Goal: Check status

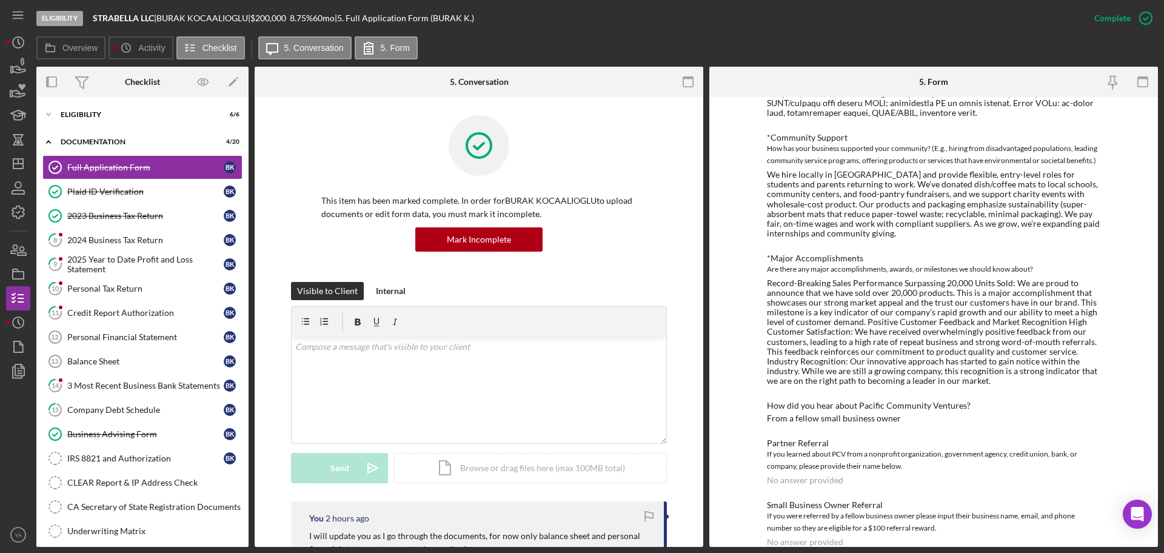
scroll to position [1248, 0]
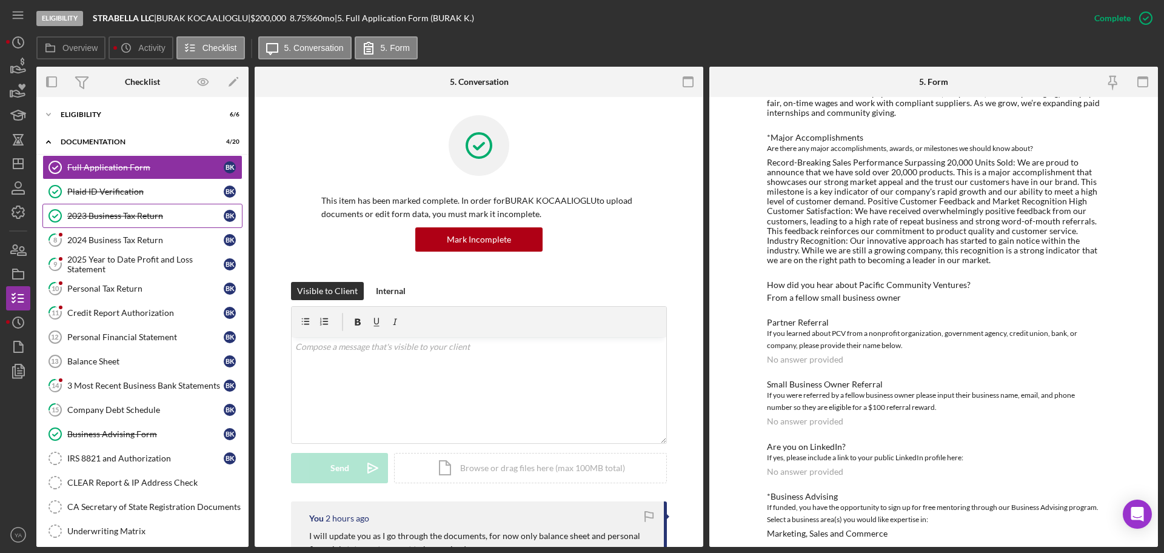
click at [116, 216] on div "2023 Business Tax Return" at bounding box center [145, 216] width 156 height 10
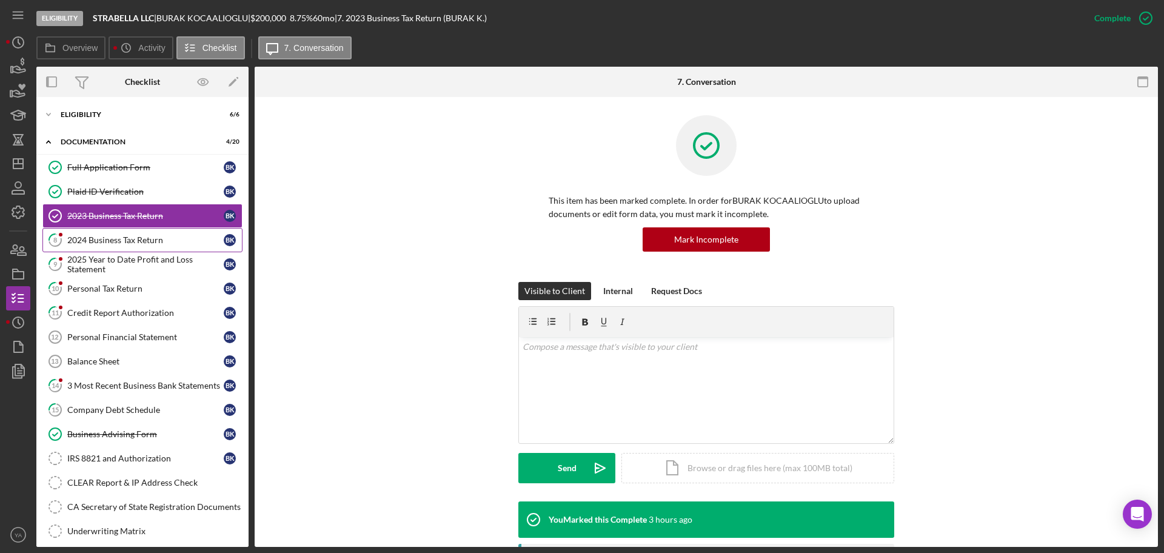
click at [150, 235] on div "2024 Business Tax Return" at bounding box center [145, 240] width 156 height 10
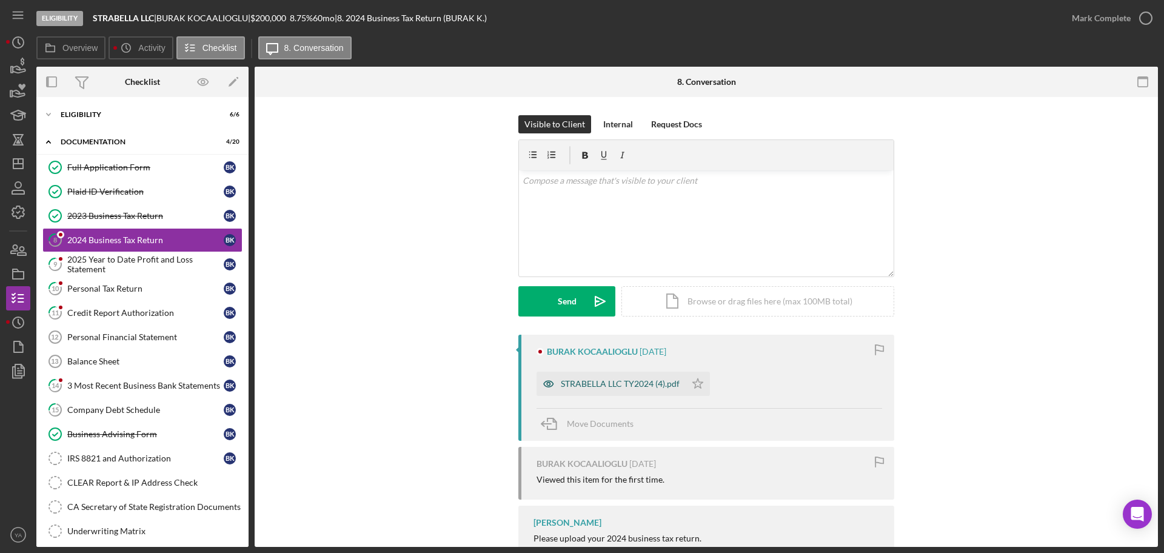
click at [586, 379] on div "STRABELLA LLC TY2024 (4).pdf" at bounding box center [620, 384] width 119 height 10
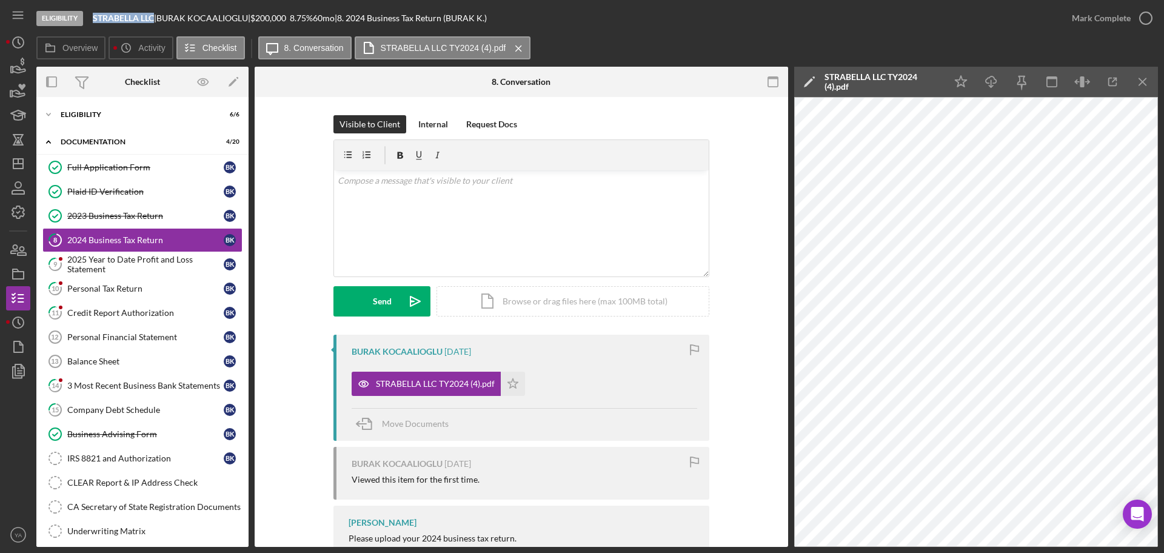
drag, startPoint x: 95, startPoint y: 15, endPoint x: 156, endPoint y: 16, distance: 61.2
click at [156, 16] on div "STRABELLA LLC |" at bounding box center [125, 18] width 64 height 10
copy b "STRABELLA LLC"
drag, startPoint x: 164, startPoint y: 18, endPoint x: 256, endPoint y: 19, distance: 91.6
click at [250, 19] on div "BURAK KOCAALIOGLU |" at bounding box center [203, 18] width 94 height 10
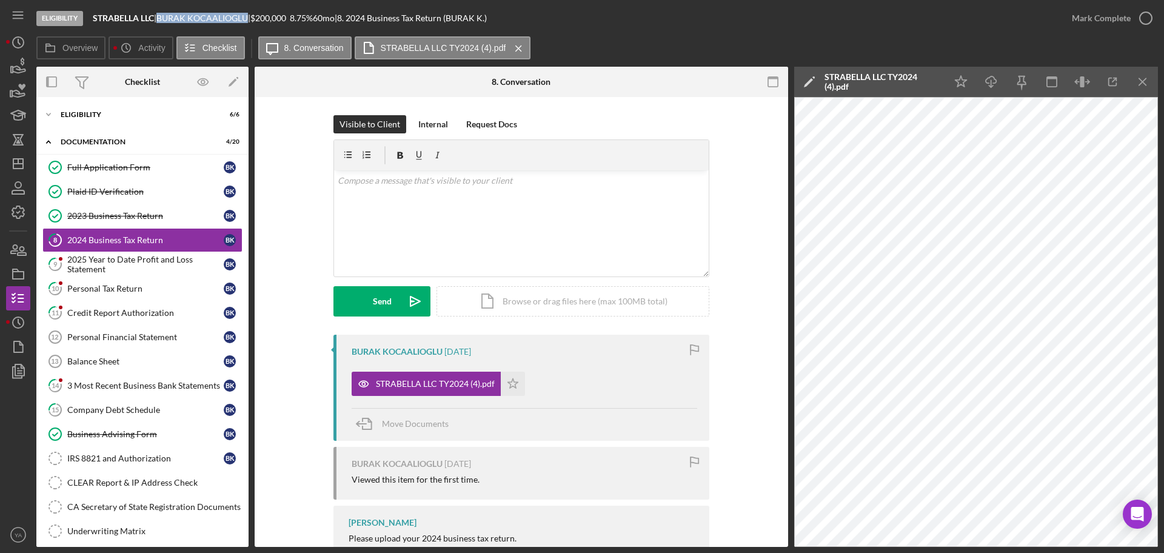
copy div "BURAK KOCAALIOGLU"
click at [179, 155] on link "Full Application Form Full Application Form B K" at bounding box center [142, 167] width 200 height 24
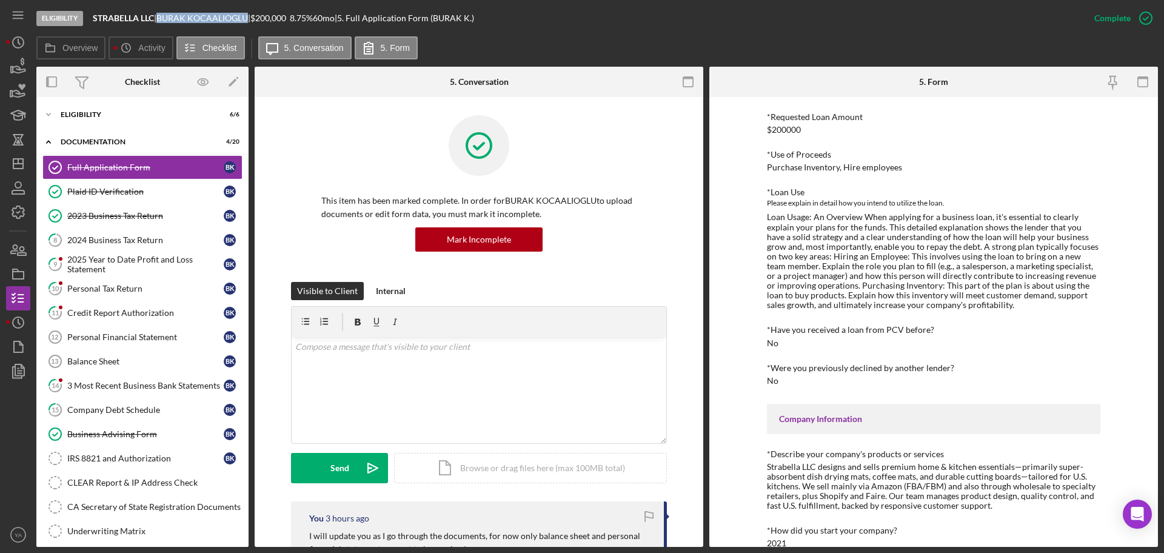
scroll to position [92, 0]
drag, startPoint x: 903, startPoint y: 264, endPoint x: 797, endPoint y: 279, distance: 107.1
click at [797, 279] on div "Loan Usage: An Overview When applying for a business loan, it's essential to cl…" at bounding box center [933, 261] width 333 height 98
copy div "salesperson, a marketing specialist, or a project manager"
drag, startPoint x: 808, startPoint y: 283, endPoint x: 888, endPoint y: 286, distance: 80.7
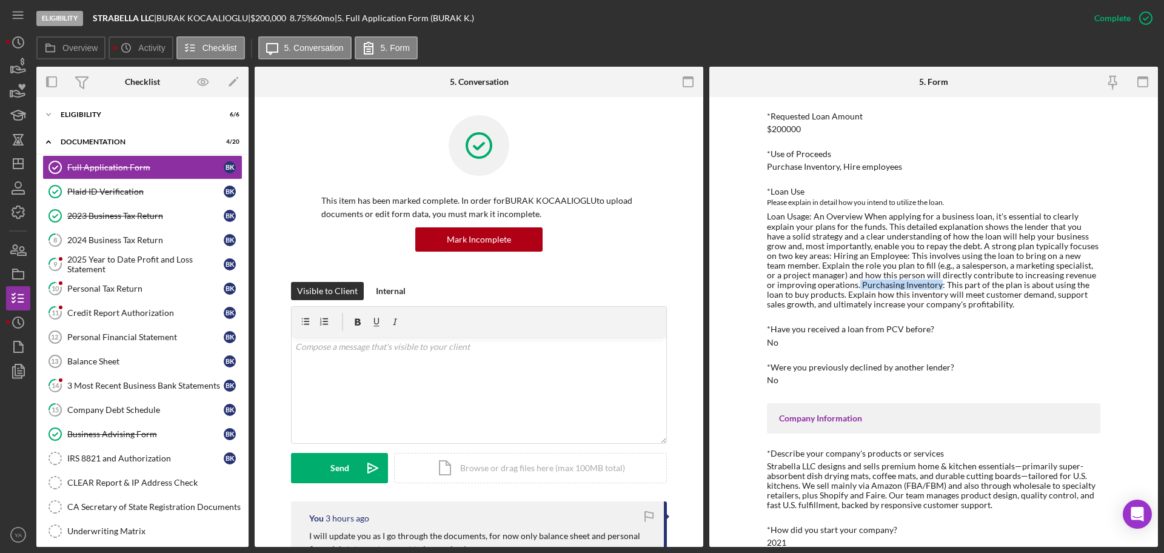
click at [888, 286] on div "Loan Usage: An Overview When applying for a business loan, it's essential to cl…" at bounding box center [933, 261] width 333 height 98
copy div "Purchasing Inventory"
click at [150, 118] on div "Eligibility" at bounding box center [147, 114] width 173 height 7
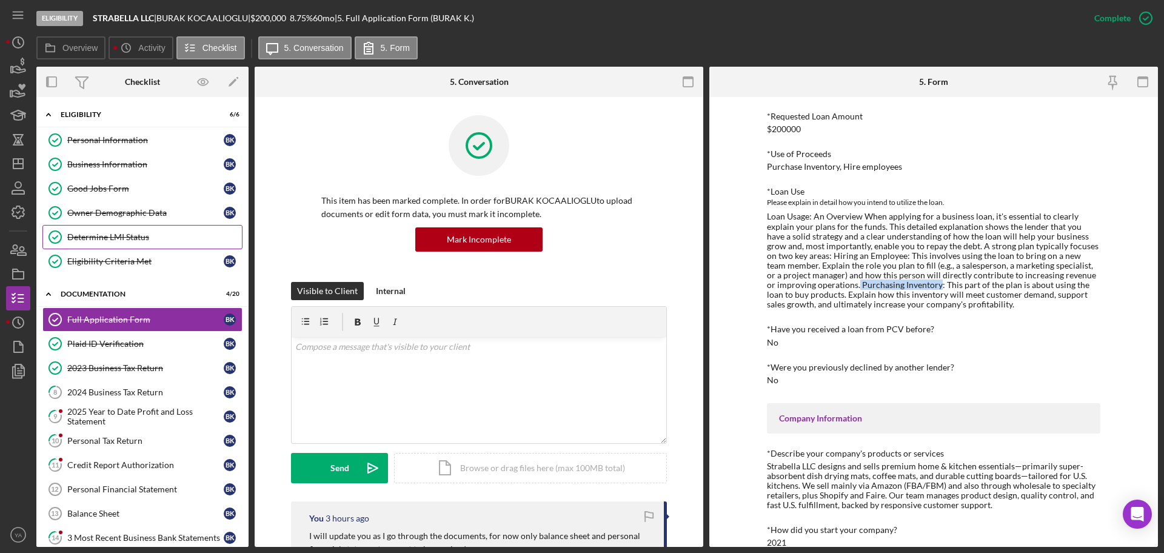
click at [146, 231] on link "Determine LMI Status Determine LMI Status" at bounding box center [142, 237] width 200 height 24
